Goal: Task Accomplishment & Management: Manage account settings

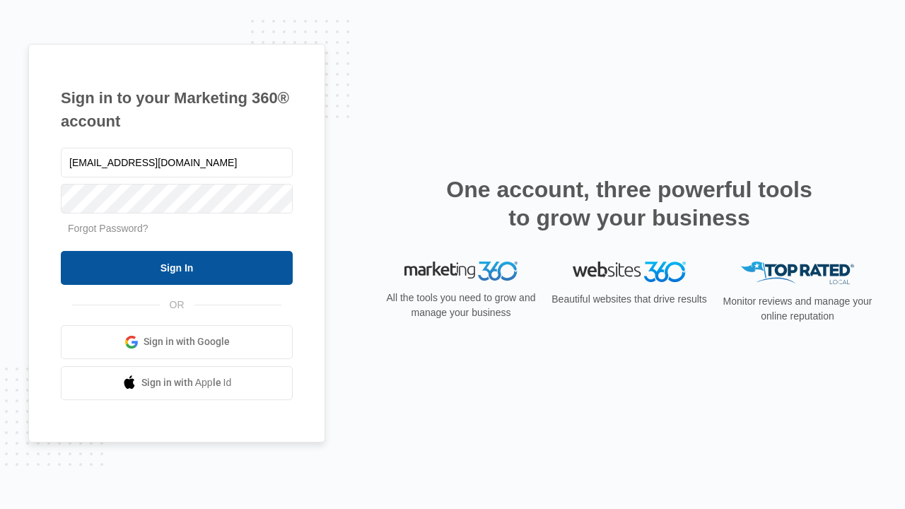
click at [177, 267] on input "Sign In" at bounding box center [177, 268] width 232 height 34
